Goal: Task Accomplishment & Management: Use online tool/utility

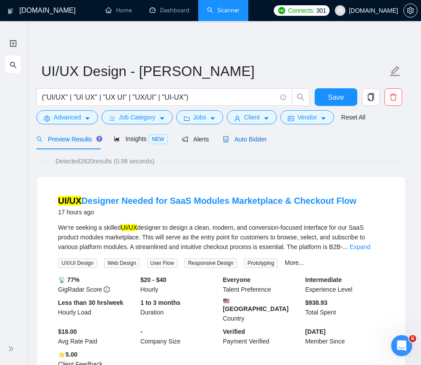
click at [254, 136] on span "Auto Bidder" at bounding box center [244, 139] width 43 height 7
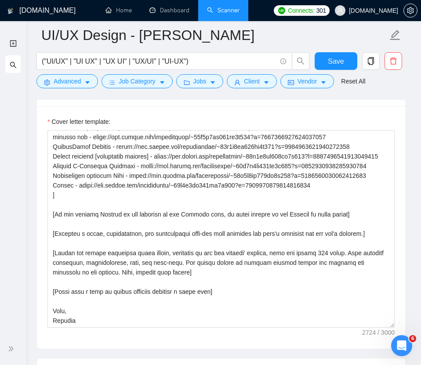
scroll to position [1022, 0]
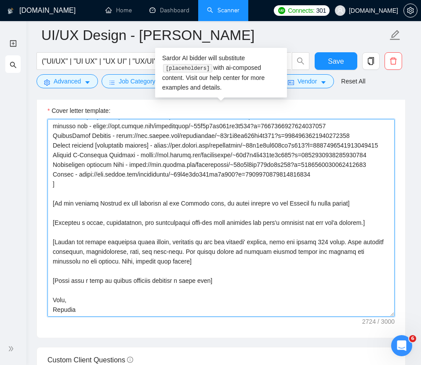
drag, startPoint x: 86, startPoint y: 309, endPoint x: 43, endPoint y: 309, distance: 42.6
click at [43, 309] on div "Cover letter template:" at bounding box center [221, 216] width 368 height 242
type textarea "[Lorem i dolorsit ametcons adipi eli "Se‼️" doe tempor'i utla et dolorem aliq (…"
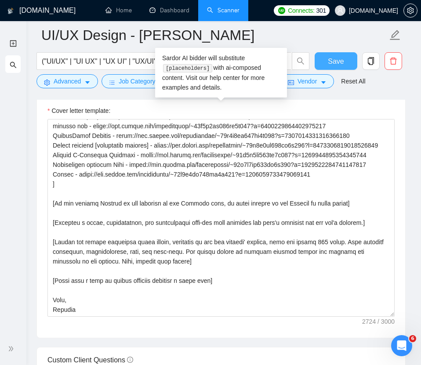
click at [321, 60] on button "Save" at bounding box center [335, 61] width 43 height 18
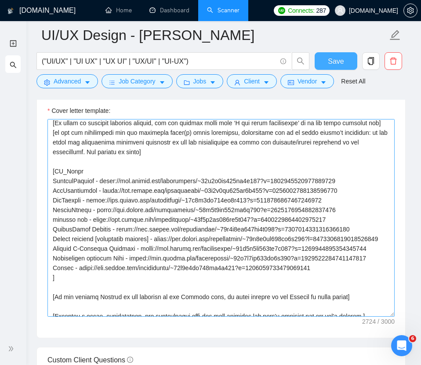
scroll to position [232, 0]
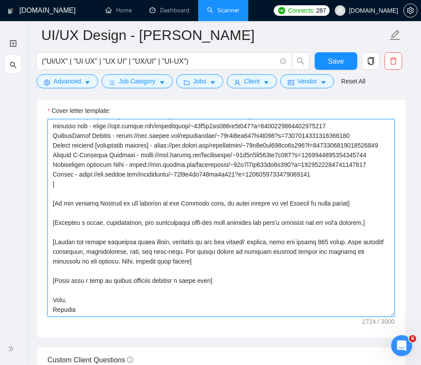
click at [70, 312] on textarea "Cover letter template:" at bounding box center [220, 218] width 347 height 198
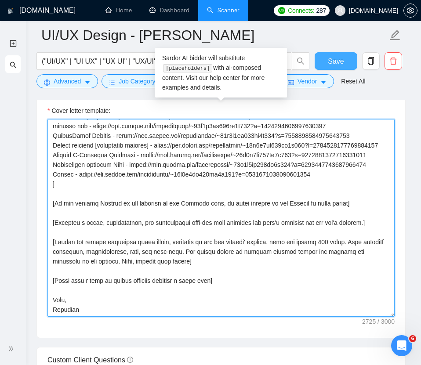
type textarea "[Lorem i dolorsit ametcons adipi eli "Se‼️" doe tempor'i utla et dolorem aliq (…"
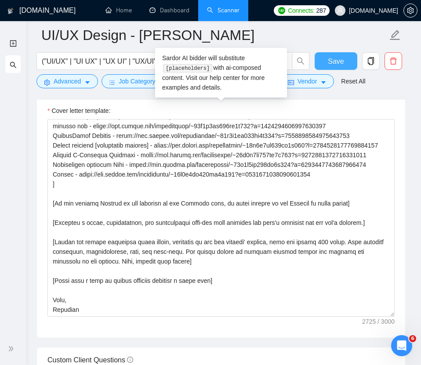
click at [339, 64] on span "Save" at bounding box center [336, 61] width 16 height 11
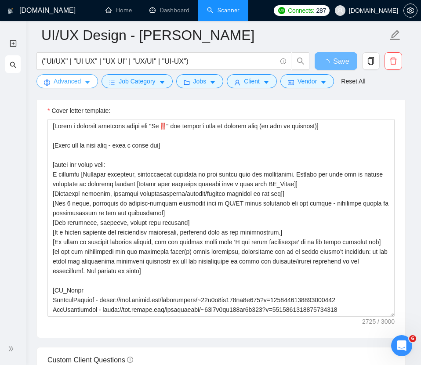
click at [76, 85] on span "Advanced" at bounding box center [67, 81] width 27 height 10
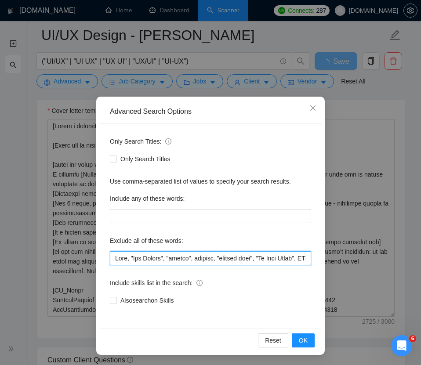
click at [116, 259] on input "text" at bounding box center [210, 258] width 201 height 14
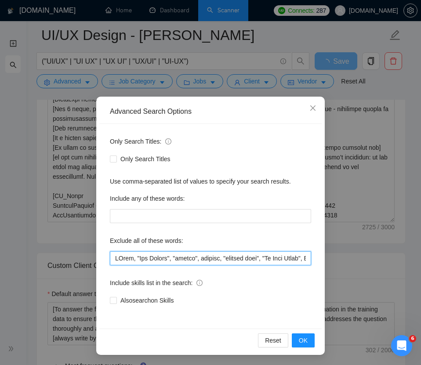
type input "ReRyno, "App Review", "review", website, "product page", "Go High Level", GHL, …"
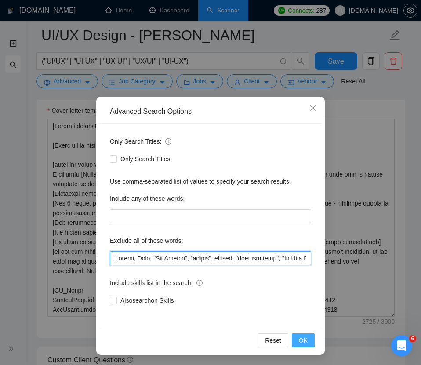
type input "Retool, Ryno, "App Review", "review", website, "product page", "Go High Level",…"
click at [307, 338] on span "OK" at bounding box center [303, 341] width 9 height 10
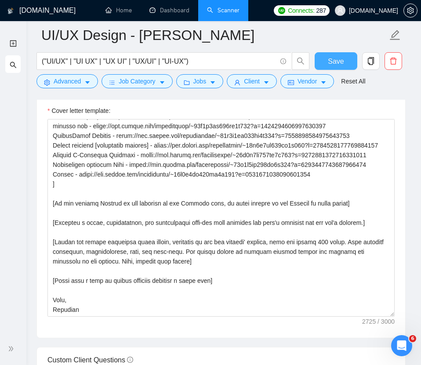
click at [323, 62] on button "Save" at bounding box center [335, 61] width 43 height 18
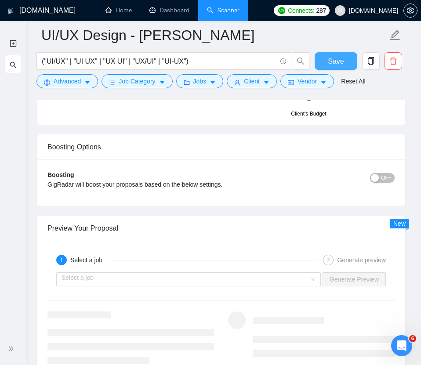
scroll to position [1610, 0]
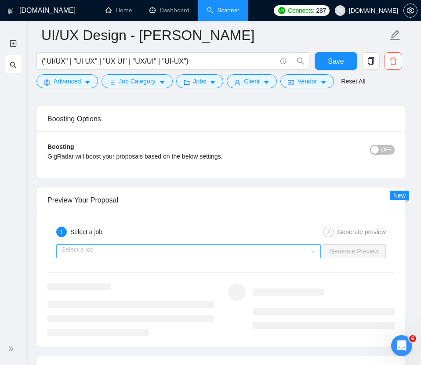
click at [173, 253] on input "search" at bounding box center [185, 251] width 248 height 13
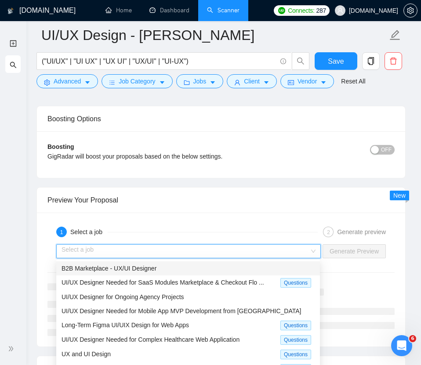
click at [198, 228] on div "1 Select a job" at bounding box center [186, 232] width 261 height 11
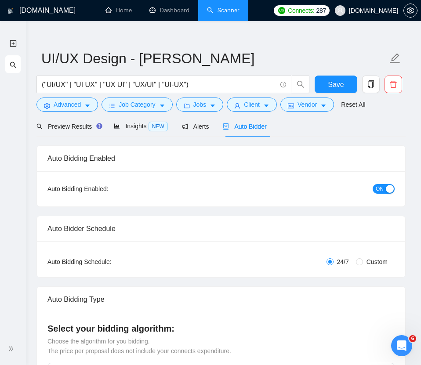
scroll to position [0, 0]
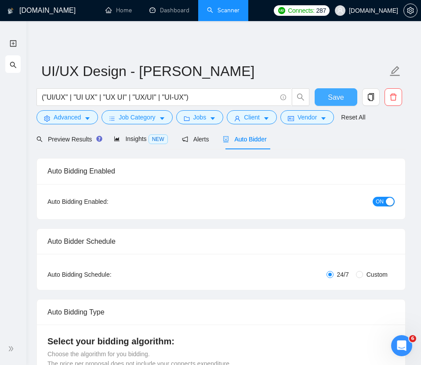
click at [327, 96] on button "Save" at bounding box center [335, 97] width 43 height 18
click at [68, 140] on span "Preview Results" at bounding box center [67, 139] width 63 height 7
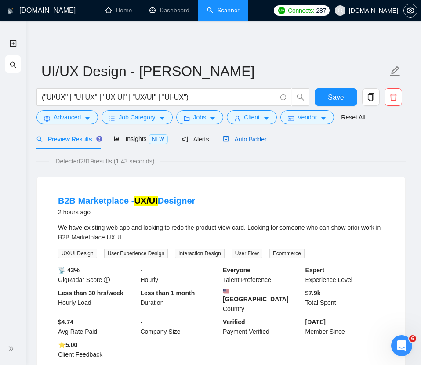
click at [259, 137] on span "Auto Bidder" at bounding box center [244, 139] width 43 height 7
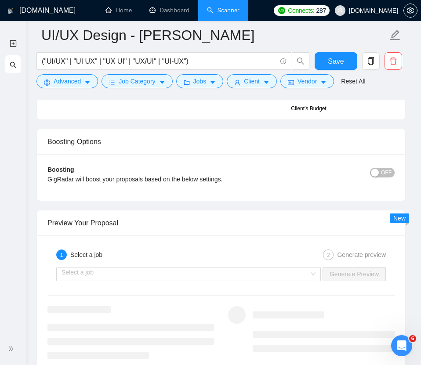
scroll to position [1642, 0]
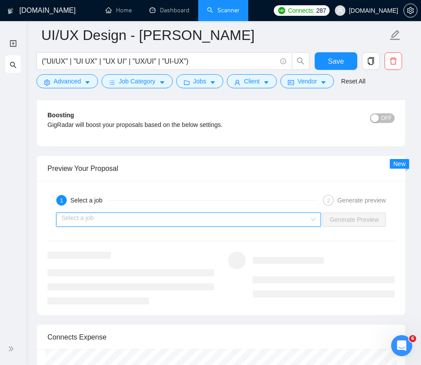
click at [234, 220] on input "search" at bounding box center [185, 219] width 248 height 13
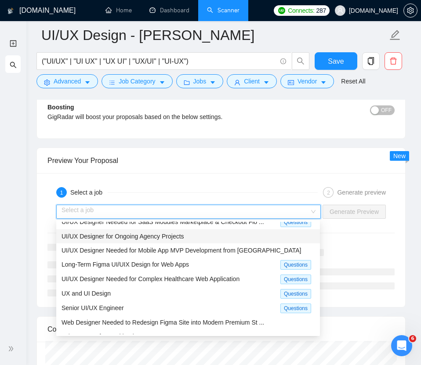
scroll to position [18, 0]
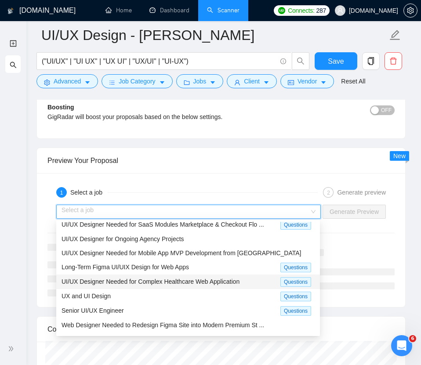
click at [194, 279] on span "UI/UX Designer Needed for Complex Healthcare Web Application" at bounding box center [150, 281] width 178 height 7
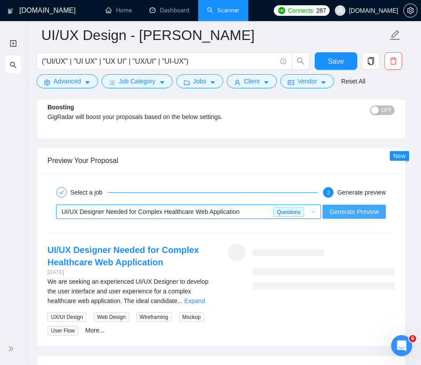
click at [344, 213] on span "Generate Preview" at bounding box center [353, 212] width 49 height 10
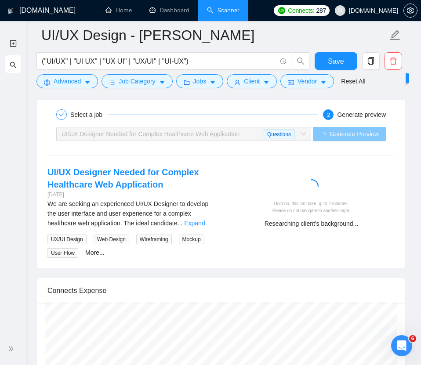
scroll to position [1730, 0]
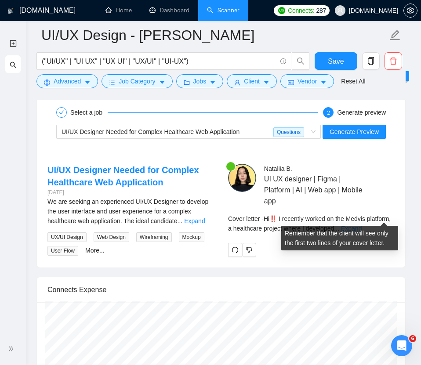
click at [361, 225] on link "Expand" at bounding box center [351, 228] width 21 height 7
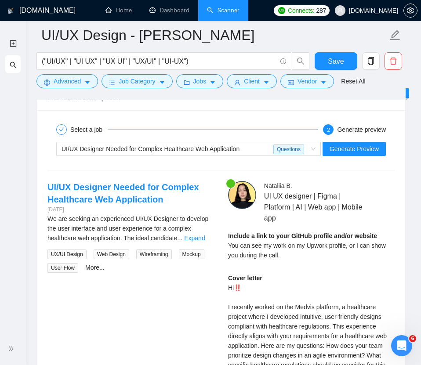
scroll to position [1711, 0]
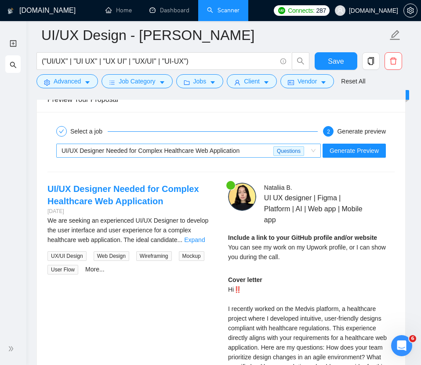
click at [311, 150] on span "UI/UX Designer Needed for Complex Healthcare Web Application Questions" at bounding box center [188, 150] width 254 height 13
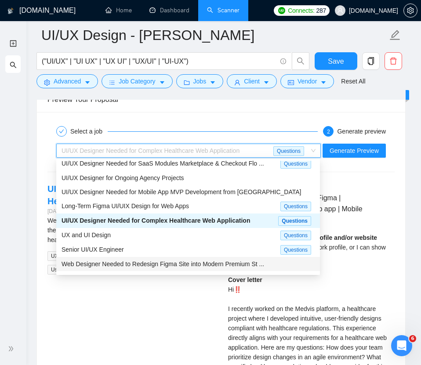
click at [210, 260] on span "Web Designer Needed to Redesign Figma Site into Modern Premium St ..." at bounding box center [162, 263] width 202 height 7
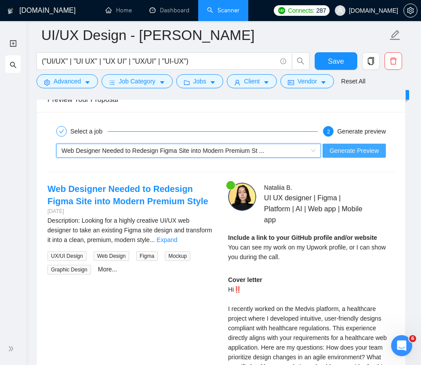
click at [358, 156] on button "Generate Preview" at bounding box center [353, 151] width 63 height 14
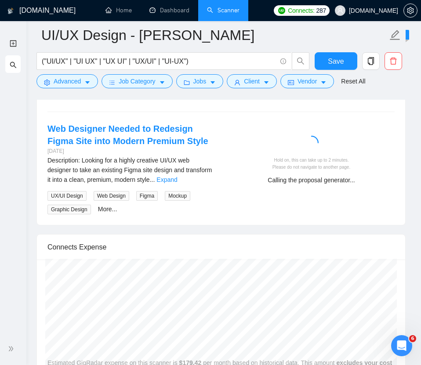
scroll to position [1773, 0]
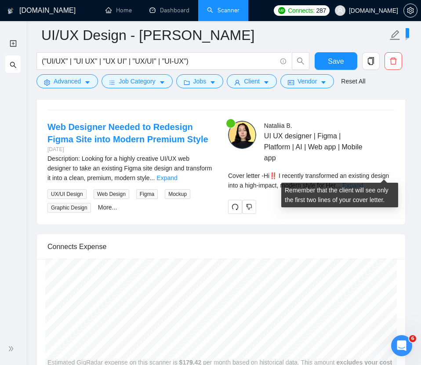
click at [363, 182] on link "Expand" at bounding box center [352, 185] width 21 height 7
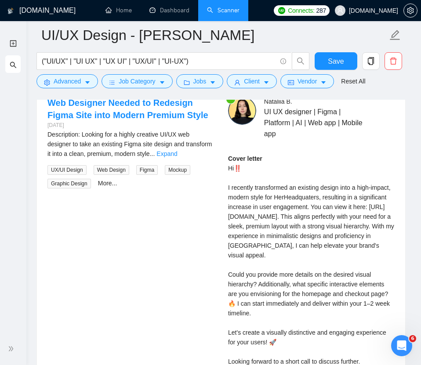
scroll to position [1774, 0]
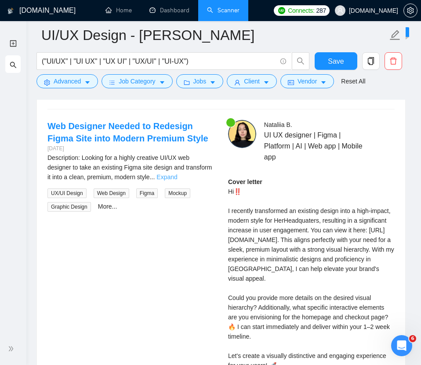
click at [177, 177] on link "Expand" at bounding box center [166, 176] width 21 height 7
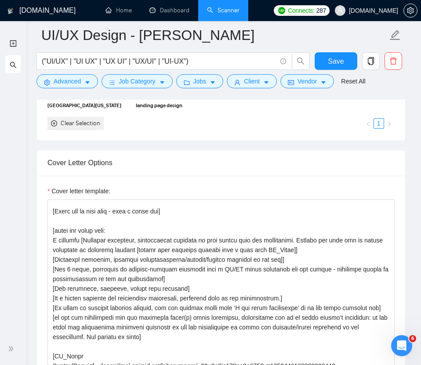
scroll to position [12, 0]
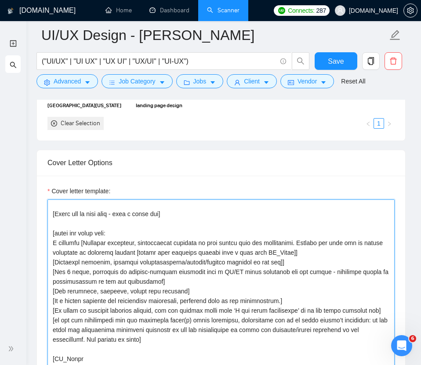
click at [308, 243] on textarea "Cover letter template:" at bounding box center [220, 298] width 347 height 198
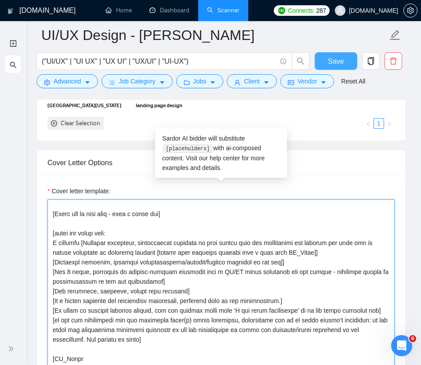
type textarea "[Lorem i dolorsit ametcons adipi eli "Se‼️" doe tempor'i utla et dolorem aliq (…"
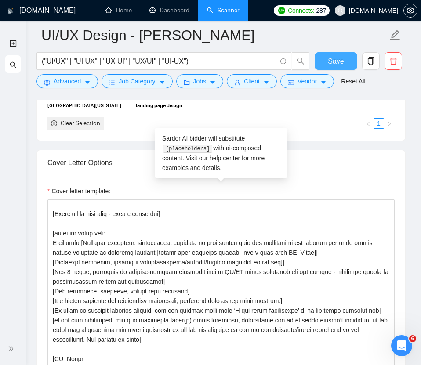
click at [345, 59] on button "Save" at bounding box center [335, 61] width 43 height 18
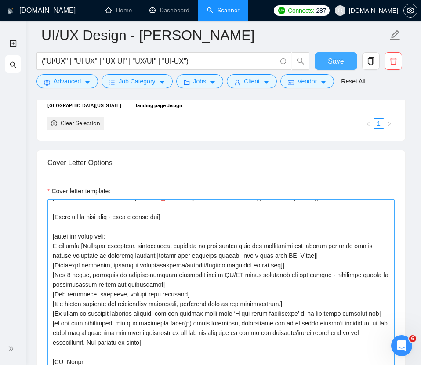
scroll to position [12, 0]
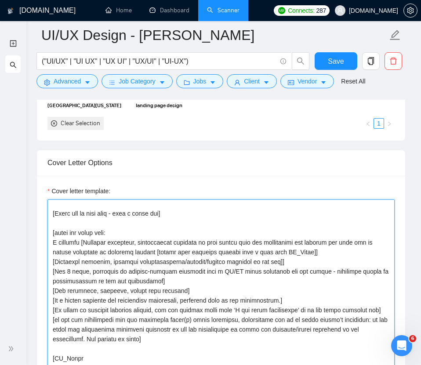
click at [152, 254] on textarea "Cover letter template:" at bounding box center [220, 298] width 347 height 198
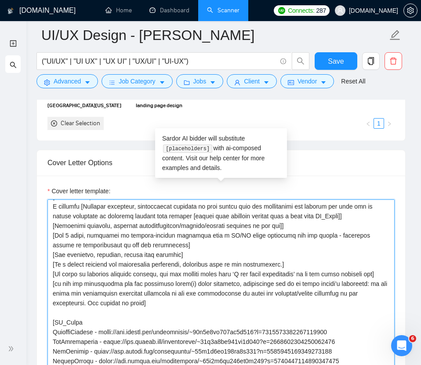
scroll to position [56, 0]
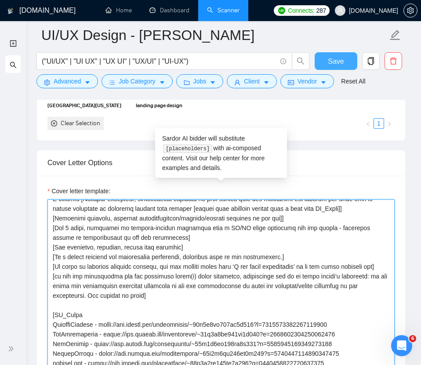
type textarea "[Lorem i dolorsit ametcons adipi eli "Se‼️" doe tempor'i utla et dolorem aliq (…"
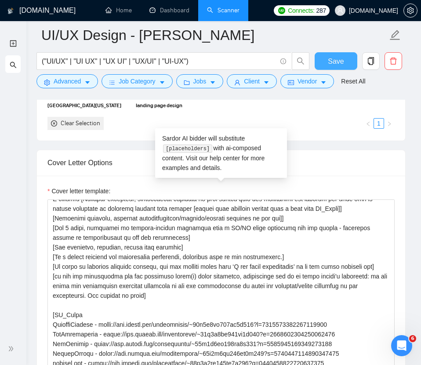
click at [336, 58] on span "Save" at bounding box center [336, 61] width 16 height 11
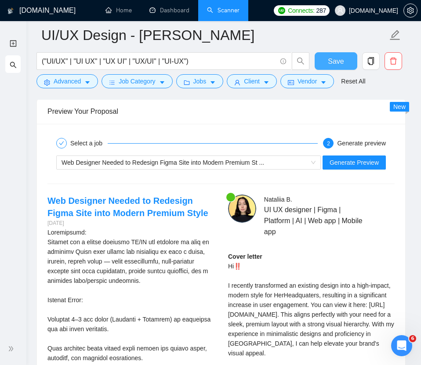
scroll to position [1670, 0]
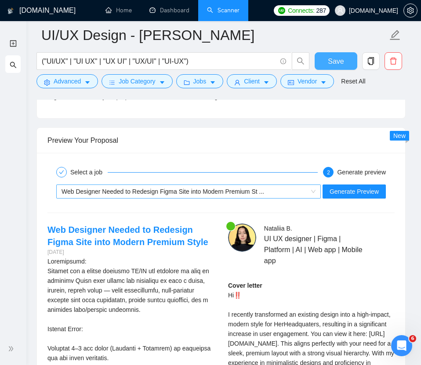
click at [296, 193] on div "Web Designer Needed to Redesign Figma Site into Modern Premium St ..." at bounding box center [184, 191] width 246 height 13
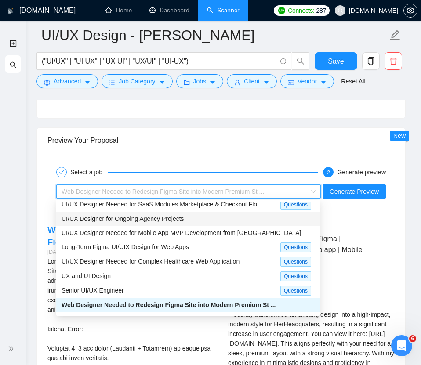
click at [251, 215] on div "UI/UX Designer for Ongoing Agency Projects" at bounding box center [187, 219] width 253 height 10
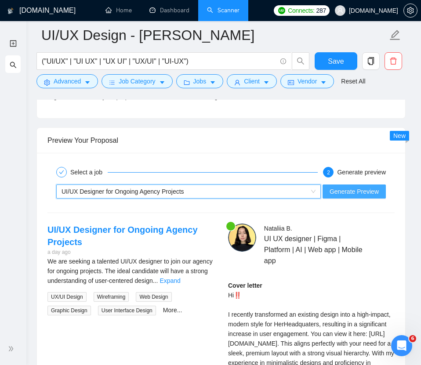
click at [347, 190] on span "Generate Preview" at bounding box center [353, 192] width 49 height 10
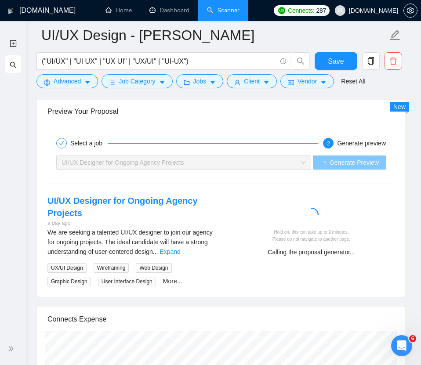
scroll to position [1700, 0]
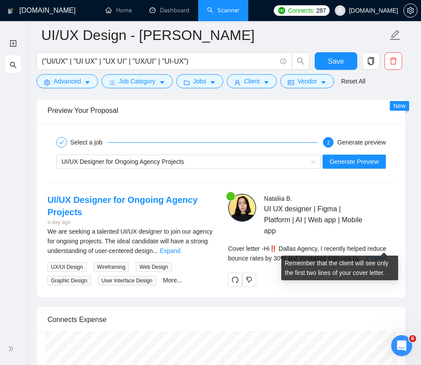
click at [380, 255] on link "Expand" at bounding box center [376, 258] width 21 height 7
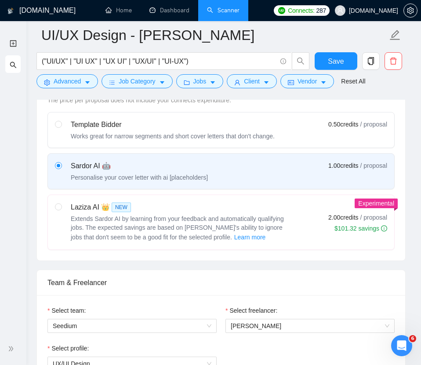
scroll to position [270, 0]
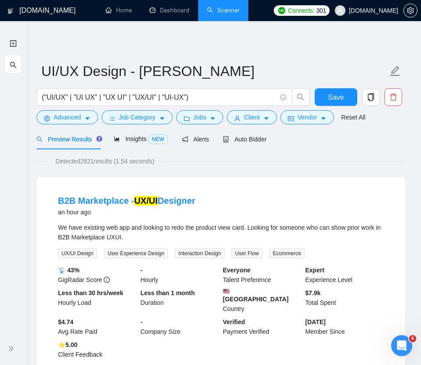
click at [213, 14] on link "Scanner" at bounding box center [223, 10] width 32 height 7
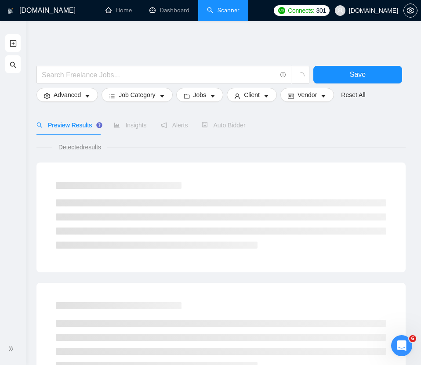
click at [234, 7] on link "Scanner" at bounding box center [223, 10] width 32 height 7
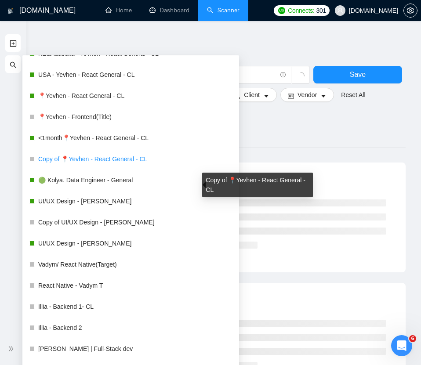
scroll to position [276, 0]
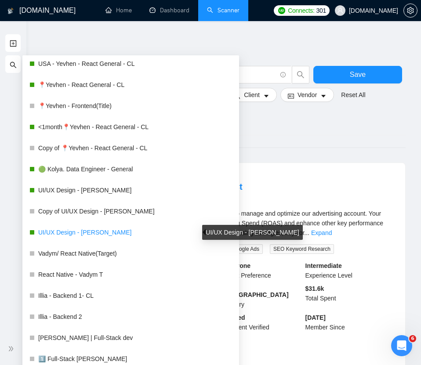
click at [75, 233] on link "UI/UX Design - [PERSON_NAME]" at bounding box center [135, 233] width 194 height 18
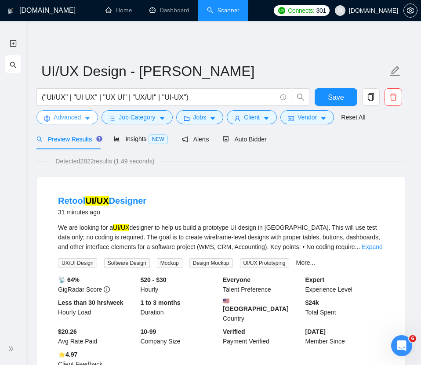
click at [75, 115] on span "Advanced" at bounding box center [67, 117] width 27 height 10
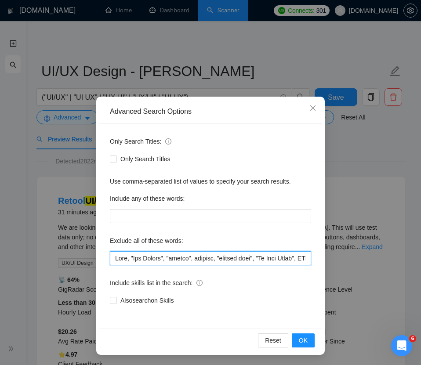
click at [113, 259] on input "text" at bounding box center [210, 258] width 201 height 14
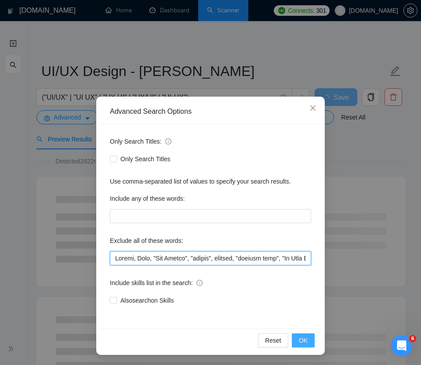
type input "Retool, Ryno, "App Review", "review", website, "product page", "Go High Level",…"
click at [305, 340] on span "OK" at bounding box center [303, 341] width 9 height 10
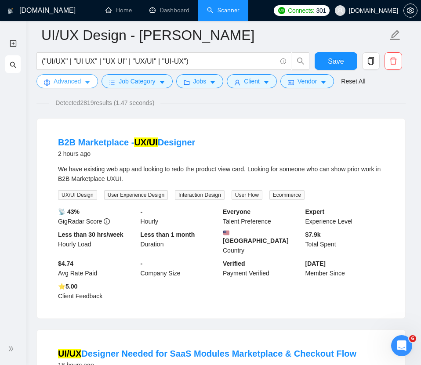
scroll to position [22, 0]
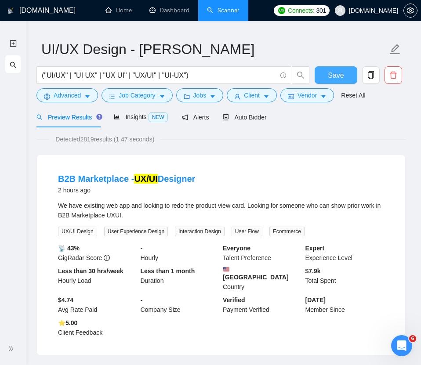
click at [344, 73] on button "Save" at bounding box center [335, 75] width 43 height 18
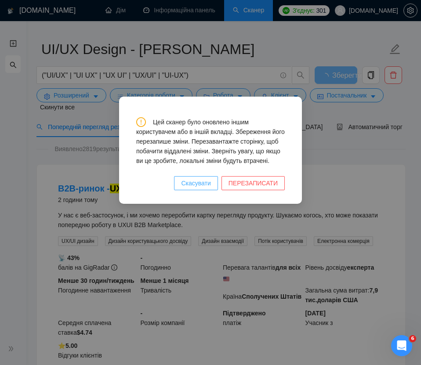
click at [200, 187] on font "Скасувати" at bounding box center [195, 183] width 29 height 7
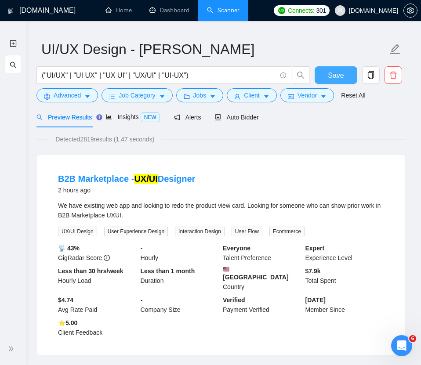
click at [333, 74] on span "Save" at bounding box center [336, 75] width 16 height 11
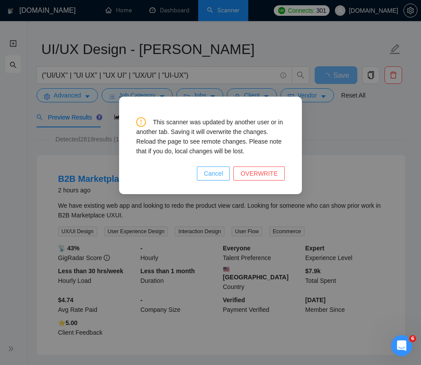
click at [216, 178] on span "Cancel" at bounding box center [213, 174] width 19 height 10
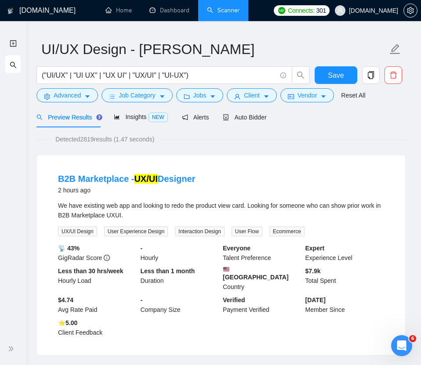
click at [216, 13] on link "Scanner" at bounding box center [223, 10] width 32 height 7
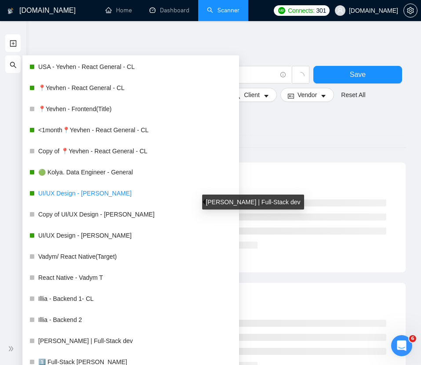
scroll to position [219, 0]
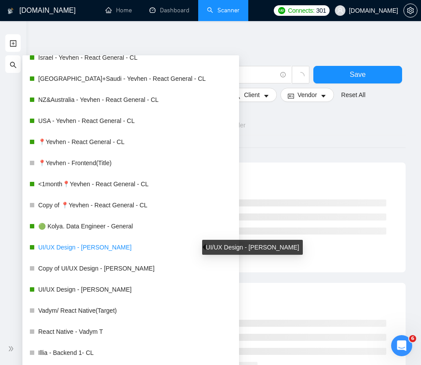
click at [65, 245] on link "UI/UX Design - [PERSON_NAME]" at bounding box center [135, 247] width 194 height 18
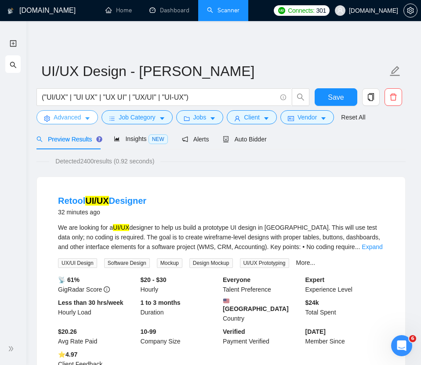
click at [73, 118] on span "Advanced" at bounding box center [67, 117] width 27 height 10
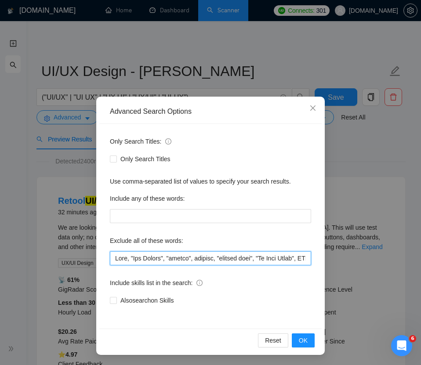
click at [113, 261] on input "text" at bounding box center [210, 258] width 201 height 14
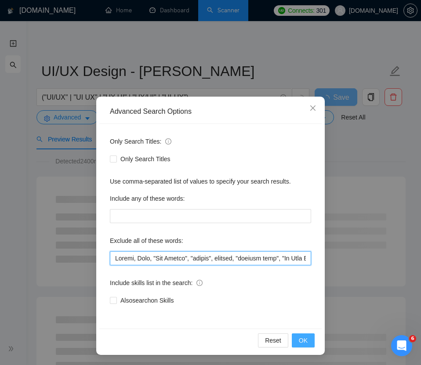
type input "Retool, Ryno, "App Review", "review", website, "product page", "Go High Level",…"
click at [307, 339] on span "OK" at bounding box center [303, 341] width 9 height 10
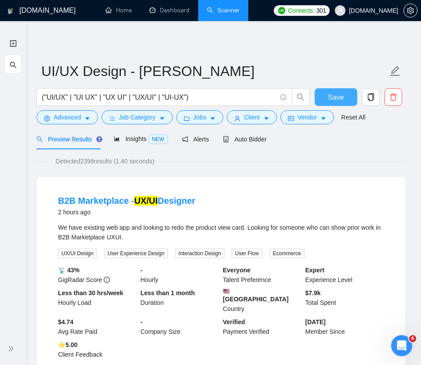
click at [336, 97] on span "Save" at bounding box center [336, 97] width 16 height 11
